Goal: Task Accomplishment & Management: Use online tool/utility

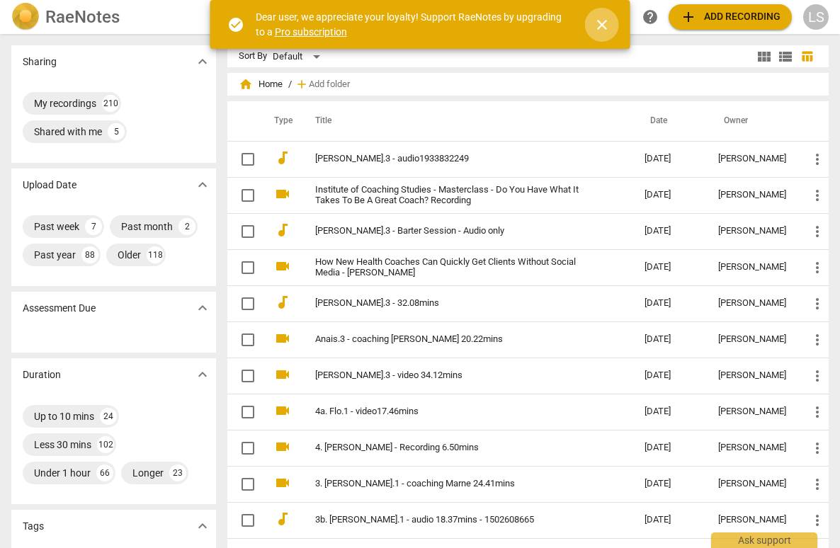
click at [603, 21] on span "close" at bounding box center [602, 24] width 17 height 17
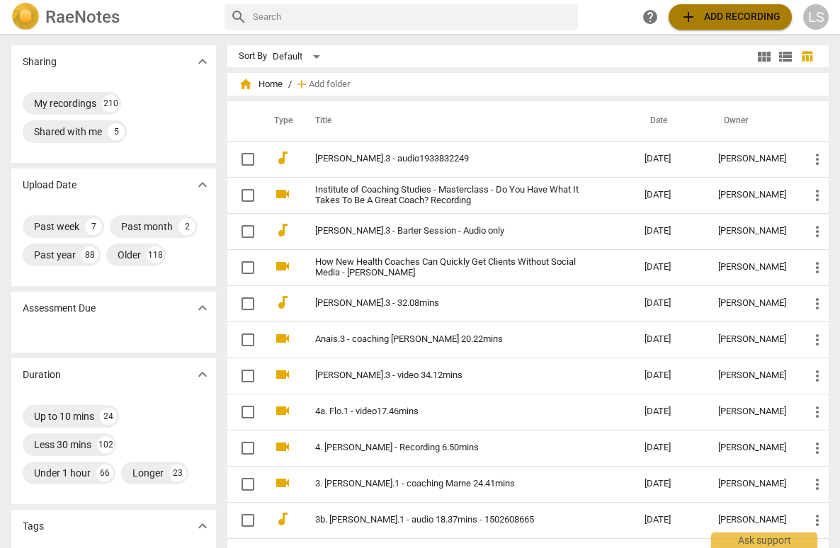
click at [727, 15] on span "add Add recording" at bounding box center [730, 16] width 101 height 17
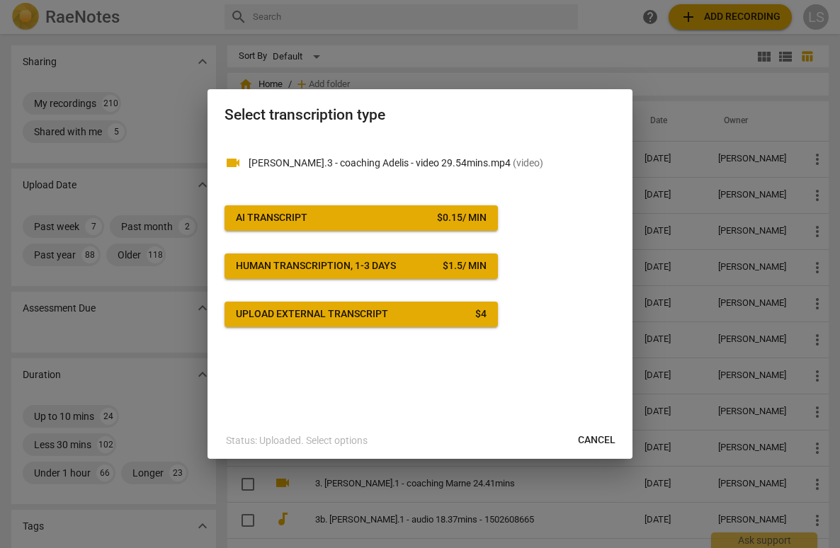
click at [378, 213] on span "AI Transcript $ 0.15 / min" at bounding box center [361, 218] width 251 height 14
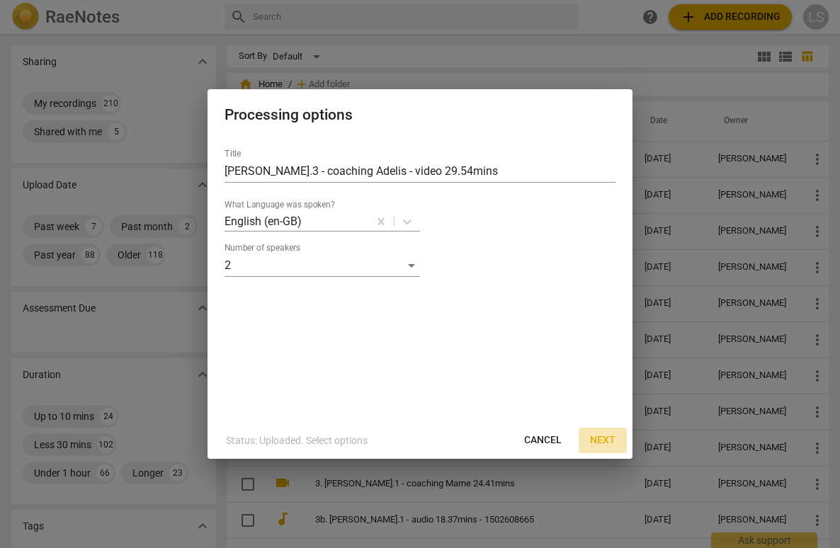
click at [607, 441] on span "Next" at bounding box center [602, 440] width 25 height 14
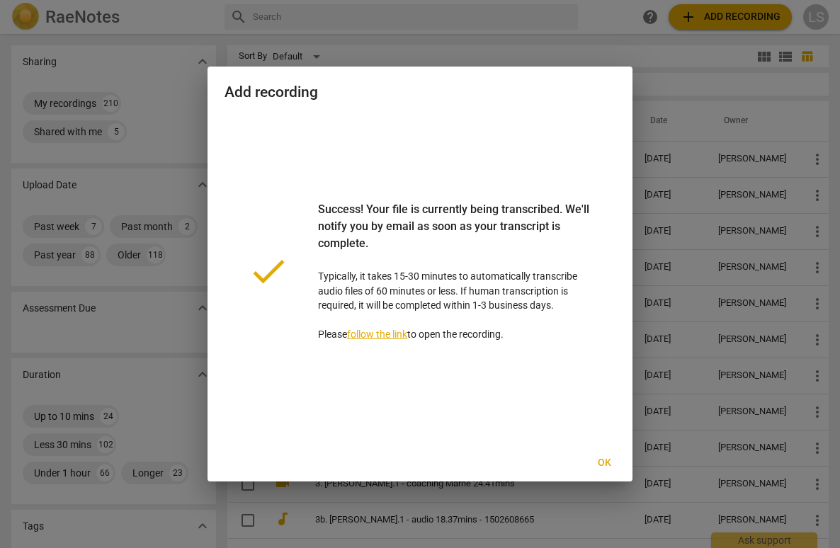
click at [605, 460] on span "Ok" at bounding box center [604, 463] width 23 height 14
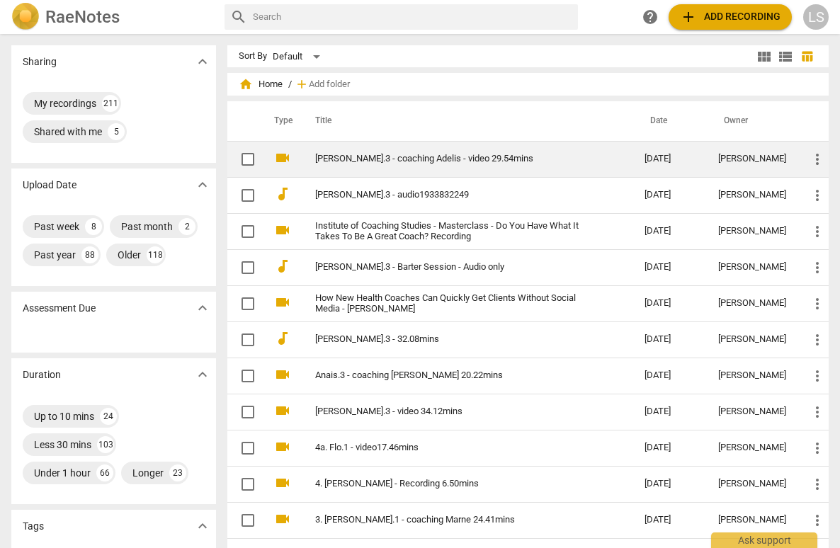
click at [395, 155] on link "[PERSON_NAME].3 - coaching Adelis - video 29.54mins" at bounding box center [454, 159] width 279 height 11
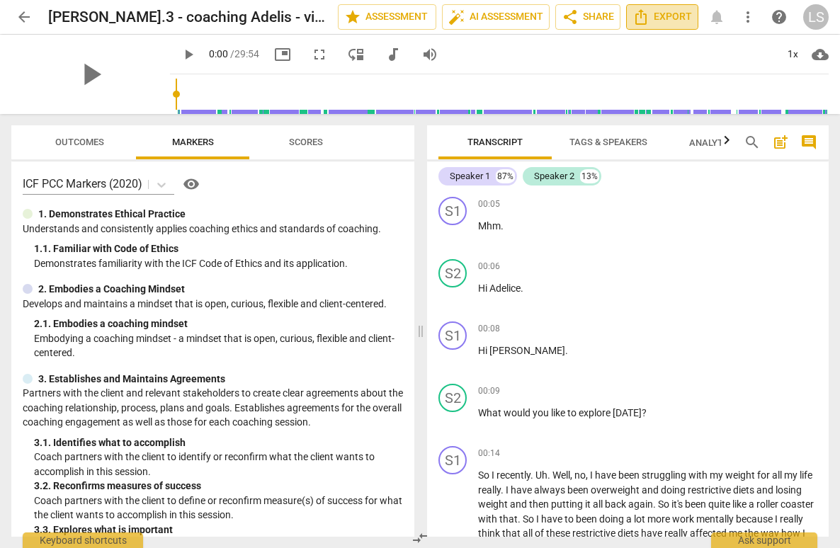
click at [668, 15] on span "Export" at bounding box center [662, 16] width 59 height 17
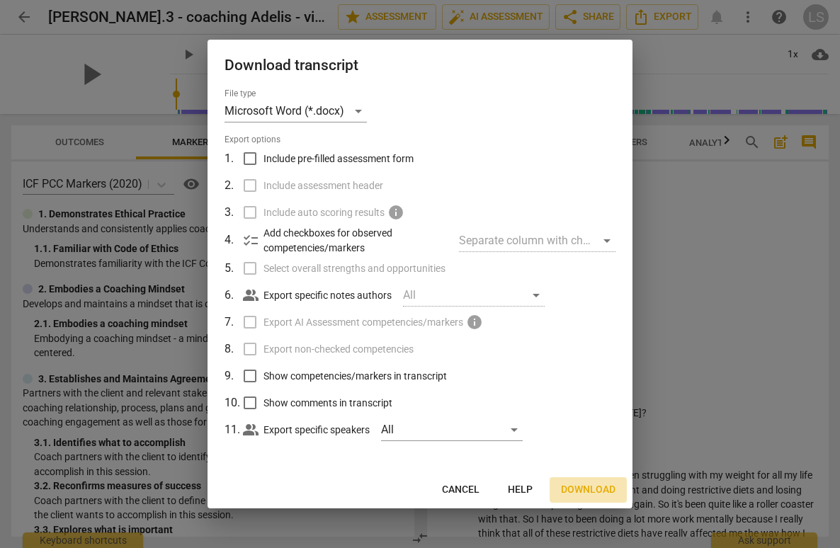
click at [594, 491] on span "Download" at bounding box center [588, 490] width 55 height 14
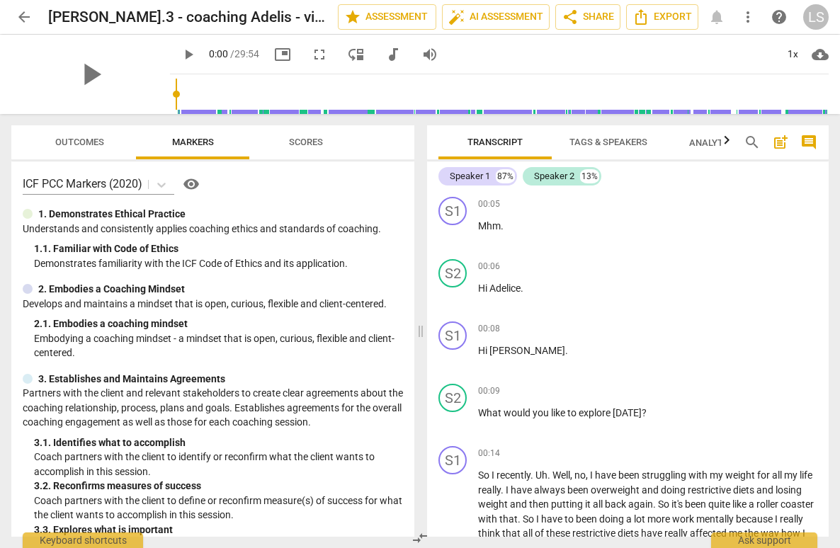
click at [25, 16] on span "arrow_back" at bounding box center [24, 16] width 17 height 17
